Goal: Task Accomplishment & Management: Use online tool/utility

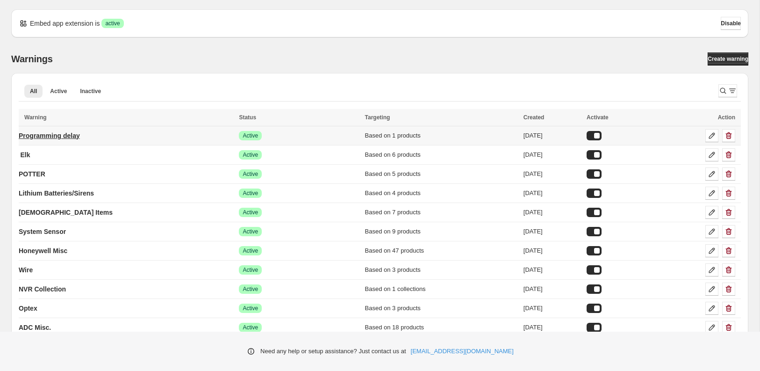
click at [72, 136] on p "Programming delay" at bounding box center [49, 135] width 61 height 9
click at [75, 134] on p "Programming delay" at bounding box center [49, 135] width 61 height 9
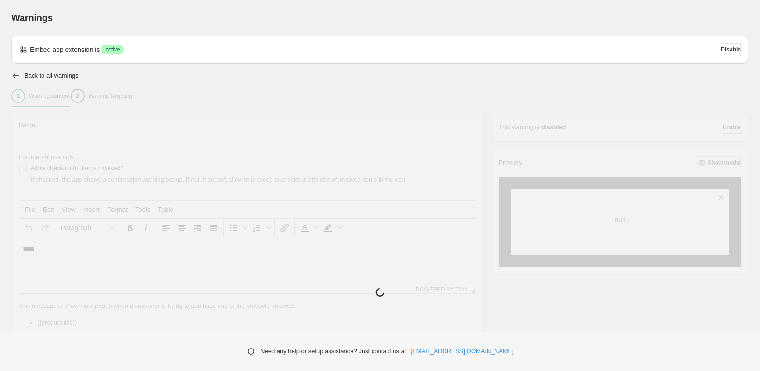
type input "**********"
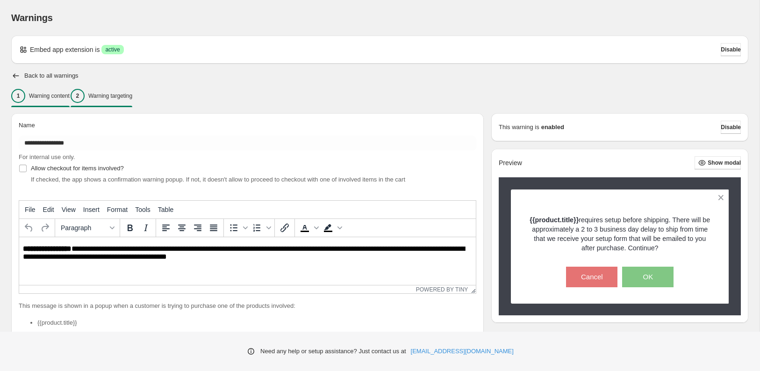
click at [132, 100] on div "2 Warning targeting" at bounding box center [102, 96] width 62 height 14
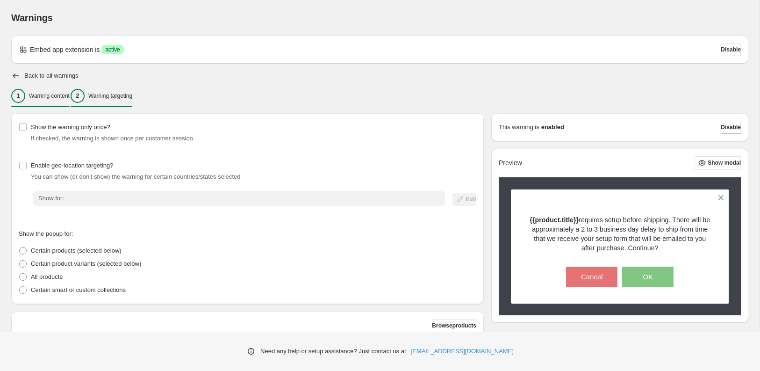
click at [62, 96] on p "Warning content" at bounding box center [49, 95] width 41 height 7
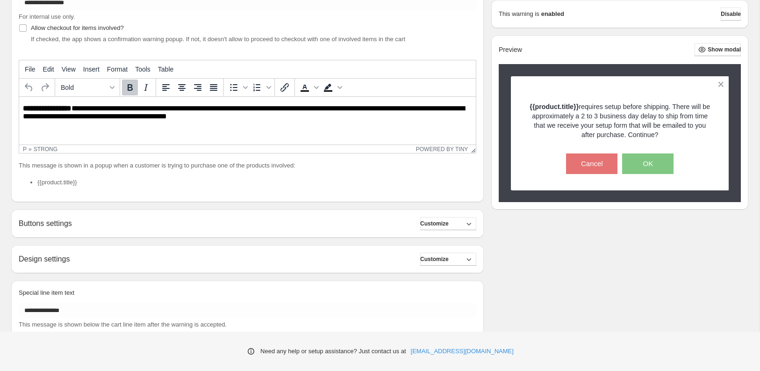
scroll to position [166, 0]
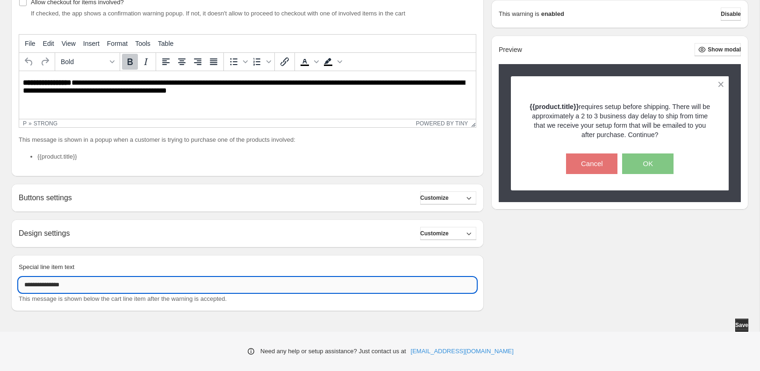
click at [115, 283] on input "**********" at bounding box center [248, 284] width 458 height 15
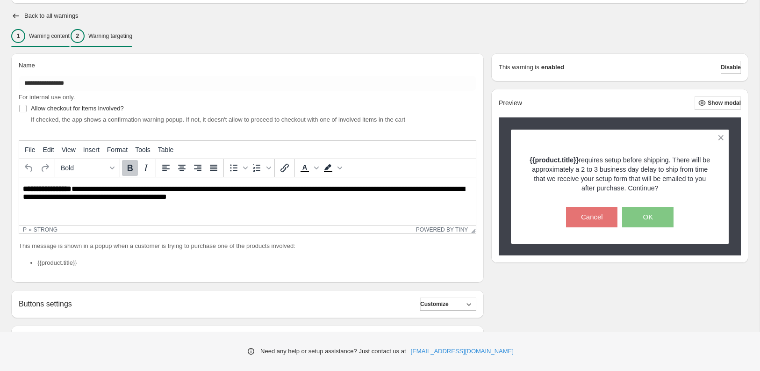
click at [129, 36] on p "Warning targeting" at bounding box center [110, 35] width 44 height 7
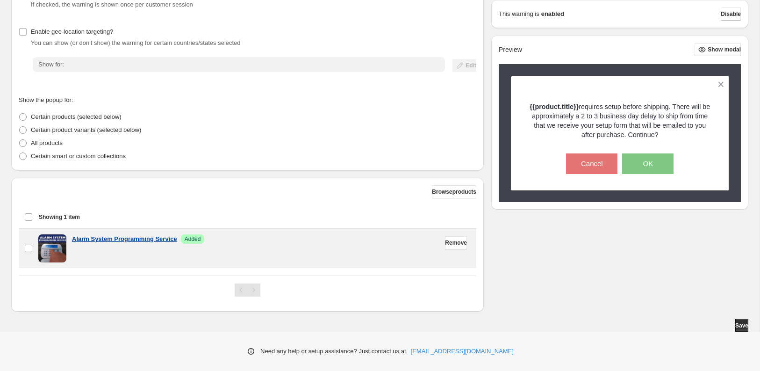
scroll to position [0, 0]
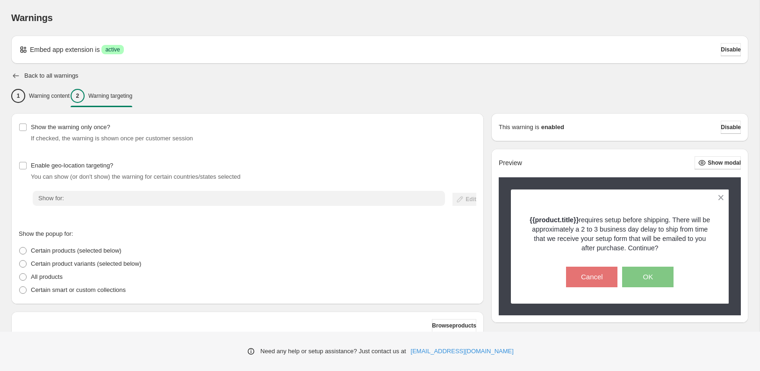
click at [14, 77] on icon "button" at bounding box center [15, 75] width 9 height 9
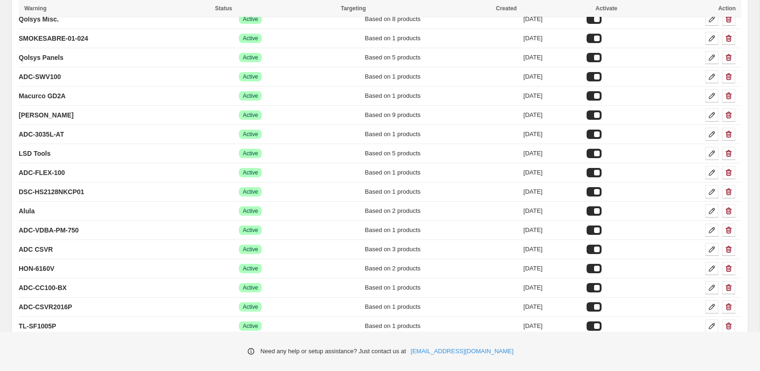
scroll to position [431, 0]
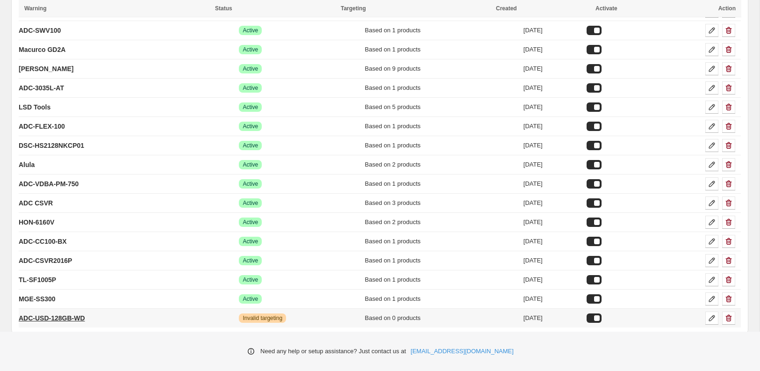
click at [79, 313] on p "ADC-USD-128GB-WD" at bounding box center [52, 317] width 66 height 9
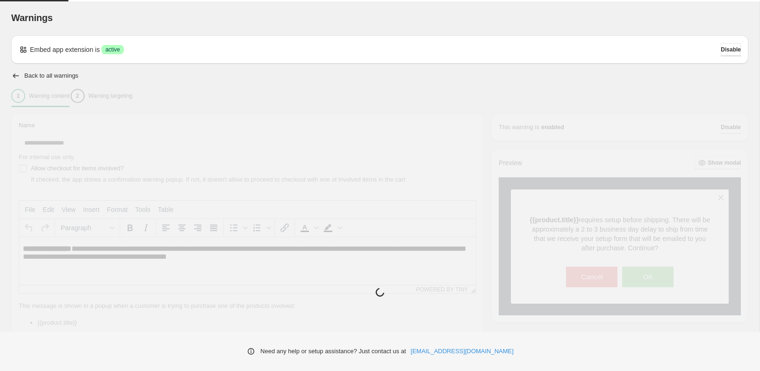
type input "**********"
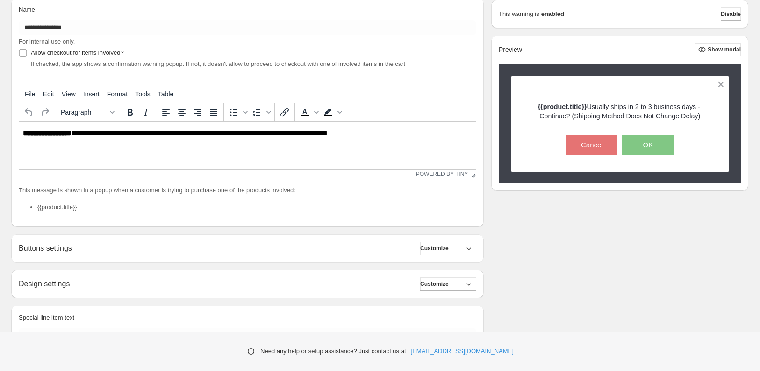
scroll to position [166, 0]
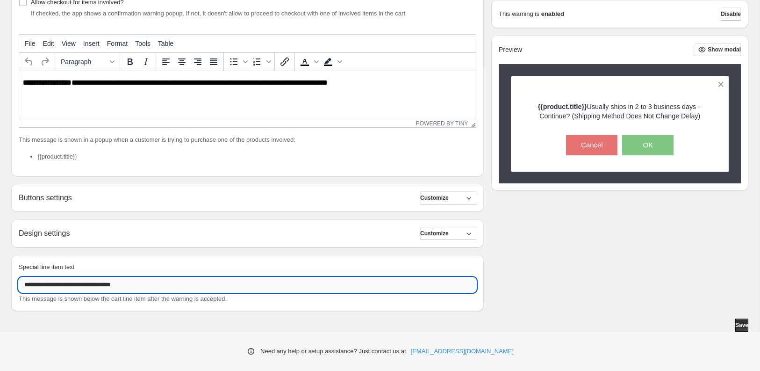
click at [234, 286] on input "**********" at bounding box center [248, 284] width 458 height 15
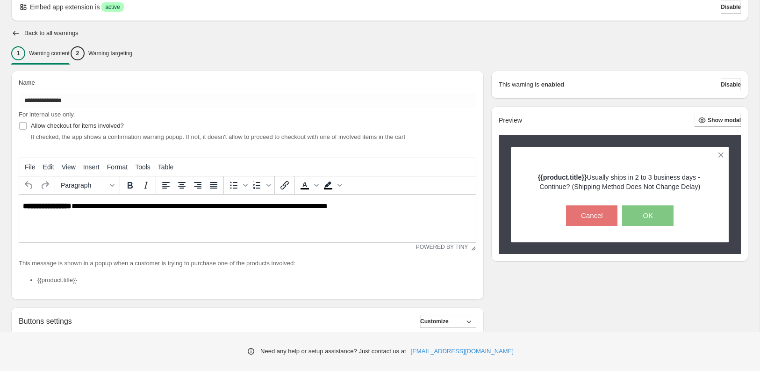
scroll to position [0, 0]
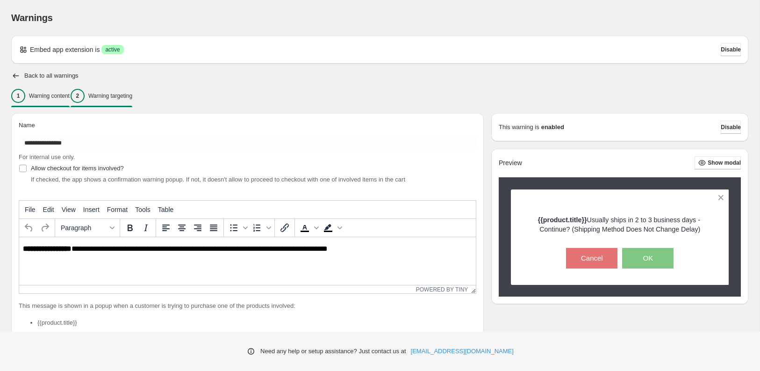
click at [132, 94] on p "Warning targeting" at bounding box center [110, 95] width 44 height 7
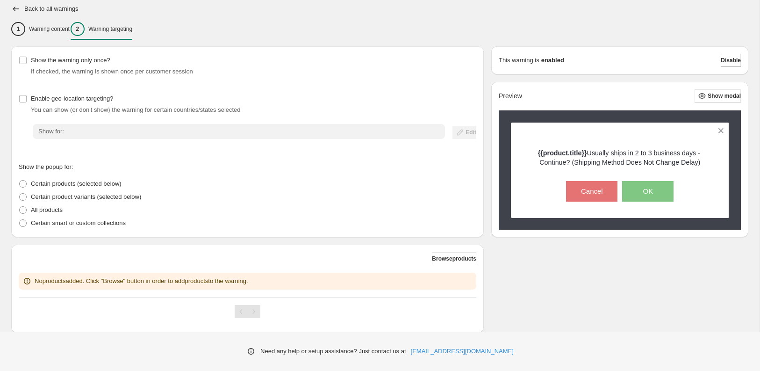
scroll to position [89, 0]
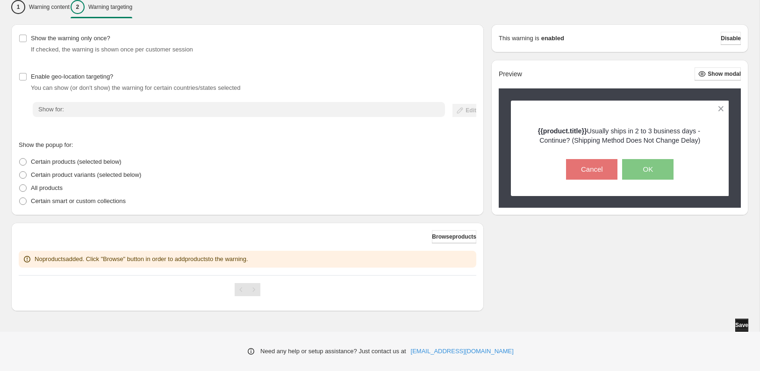
click at [735, 324] on span "Save" at bounding box center [741, 324] width 13 height 7
click at [52, 12] on div "1 Warning content" at bounding box center [40, 7] width 58 height 14
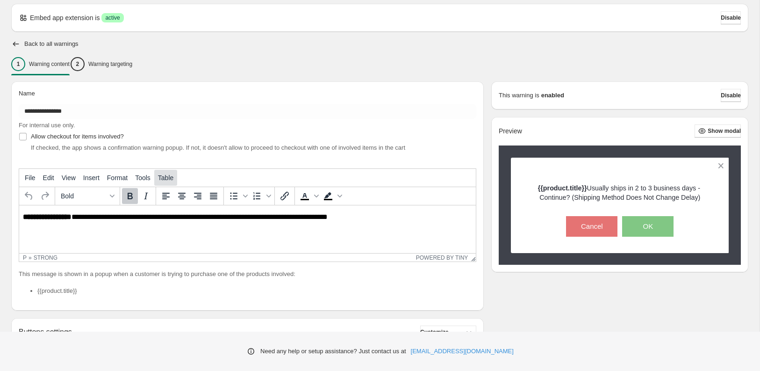
scroll to position [0, 0]
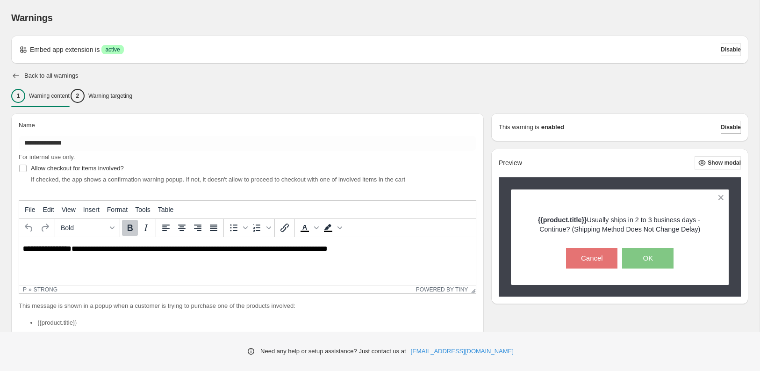
click at [14, 78] on icon "button" at bounding box center [15, 75] width 9 height 9
